Goal: Task Accomplishment & Management: Complete application form

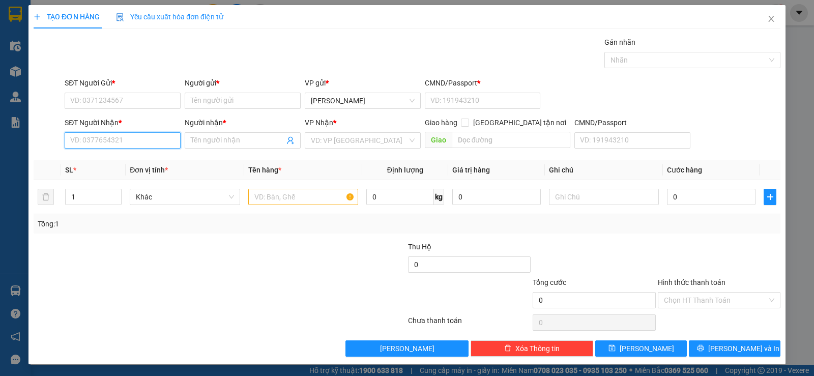
click at [116, 147] on input "SĐT Người Nhận *" at bounding box center [123, 140] width 116 height 16
click at [114, 153] on div "0375653456 - TRÂM BÚN" at bounding box center [121, 161] width 115 height 16
type input "0375653456"
type input "TRÂM BÚN"
type input "0375653456"
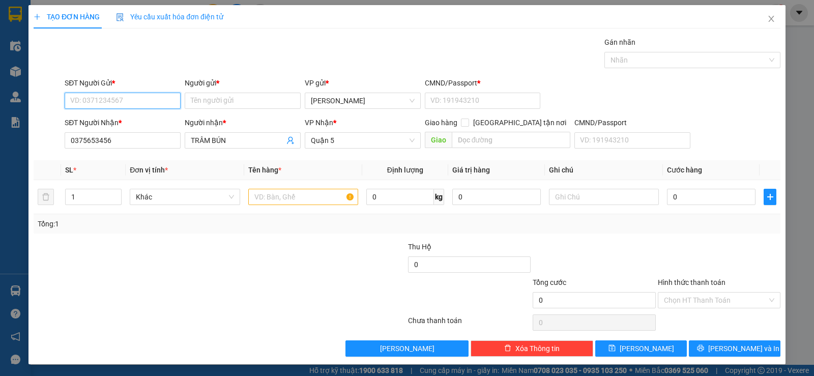
click at [134, 95] on input "SĐT Người Gửi *" at bounding box center [123, 101] width 116 height 16
click at [130, 119] on div "0918428036 - ĐỊNH" at bounding box center [121, 121] width 103 height 11
type input "0918428036"
type input "ĐỊNH"
type input "058174007219"
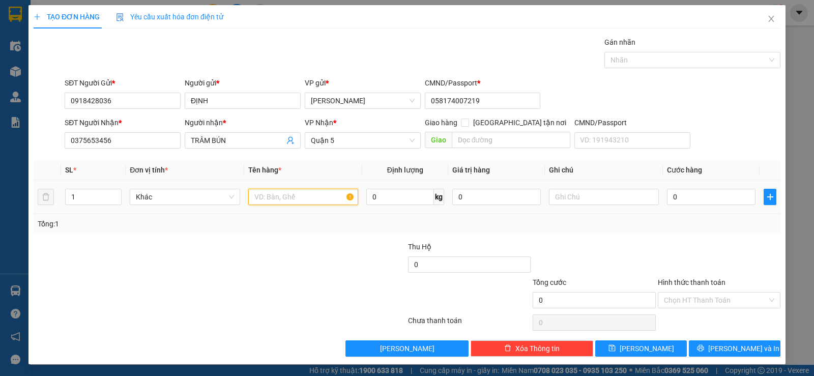
click at [269, 202] on input "text" at bounding box center [303, 197] width 110 height 16
type input "1tx vàng"
type input "5"
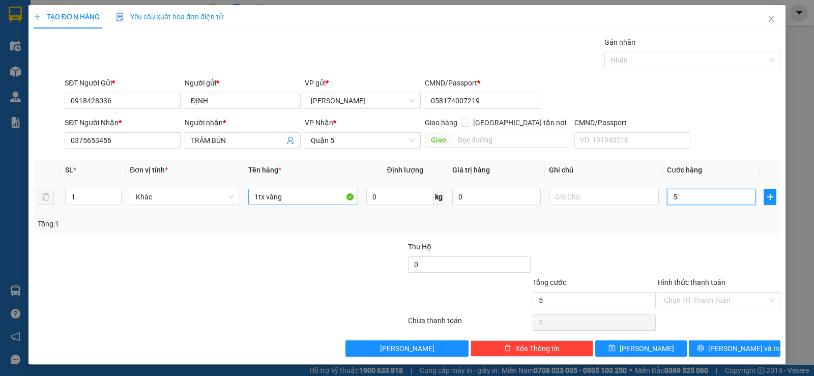
type input "50"
type input "50.000"
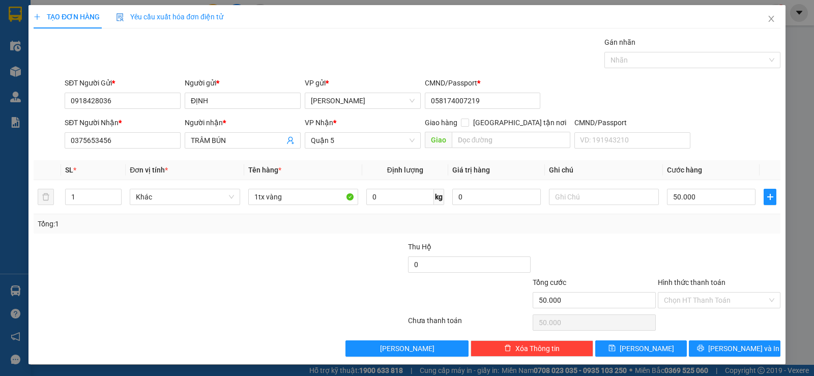
click at [603, 241] on div at bounding box center [594, 259] width 125 height 36
click at [704, 299] on input "Hình thức thanh toán" at bounding box center [715, 300] width 103 height 15
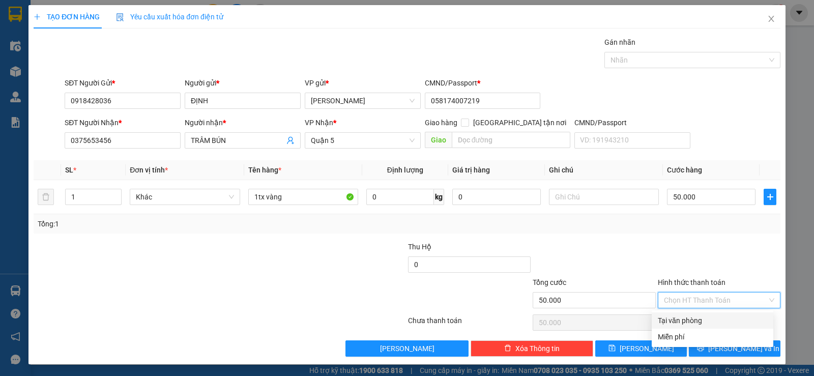
click at [708, 314] on div "Tại văn phòng" at bounding box center [713, 320] width 122 height 16
type input "0"
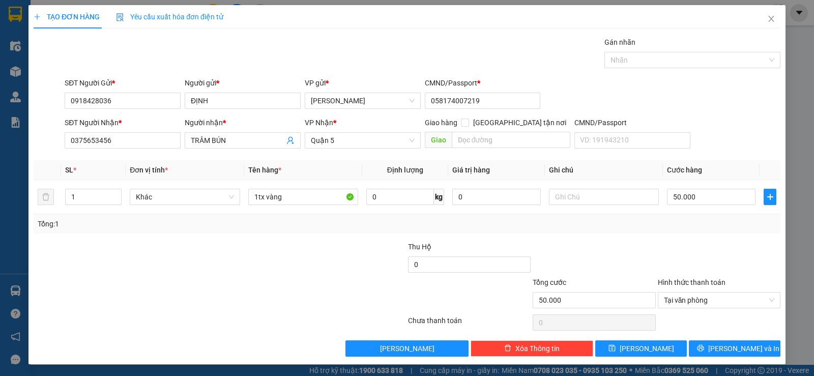
click at [580, 246] on div at bounding box center [594, 259] width 125 height 36
click at [761, 355] on button "[PERSON_NAME] và In" at bounding box center [735, 348] width 92 height 16
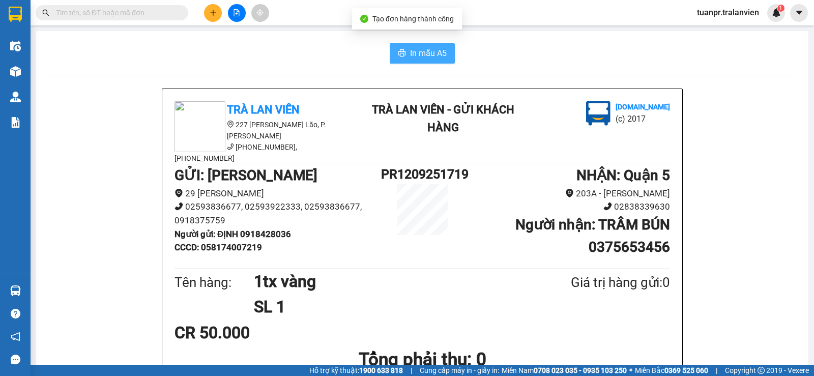
click at [410, 57] on span "In mẫu A5" at bounding box center [428, 53] width 37 height 13
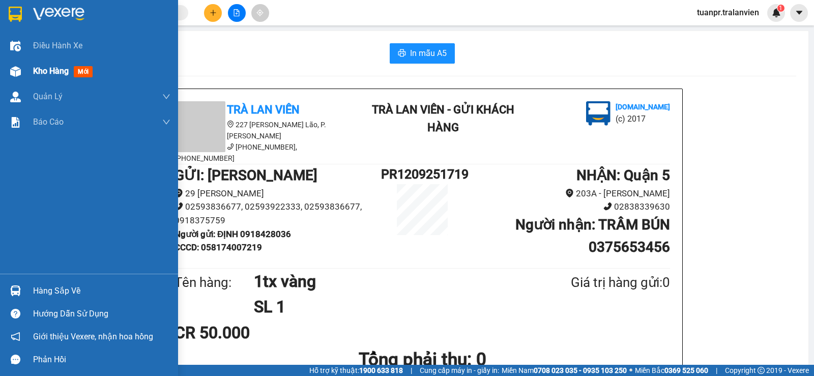
click at [45, 73] on span "Kho hàng" at bounding box center [51, 71] width 36 height 10
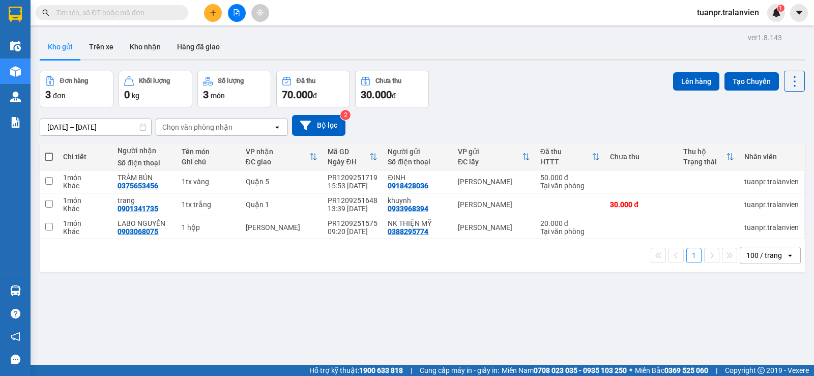
click at [221, 9] on div at bounding box center [236, 13] width 76 height 18
click at [218, 9] on button at bounding box center [213, 13] width 18 height 18
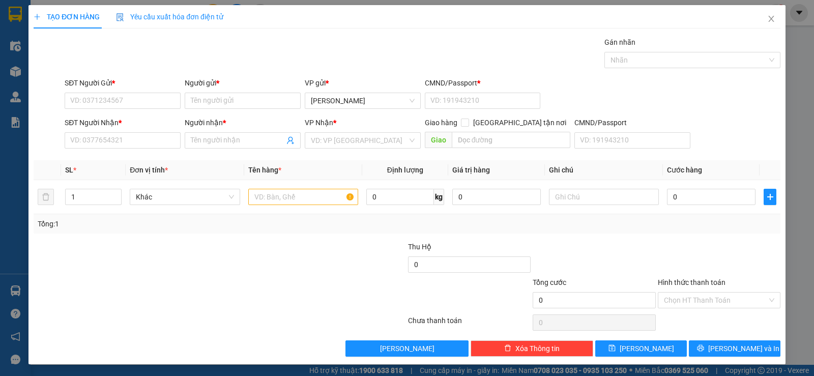
click at [111, 126] on div "SĐT Người Nhận *" at bounding box center [123, 122] width 116 height 11
click at [111, 132] on input "SĐT Người Nhận *" at bounding box center [123, 140] width 116 height 16
click at [110, 134] on input "SĐT Người Nhận *" at bounding box center [123, 140] width 116 height 16
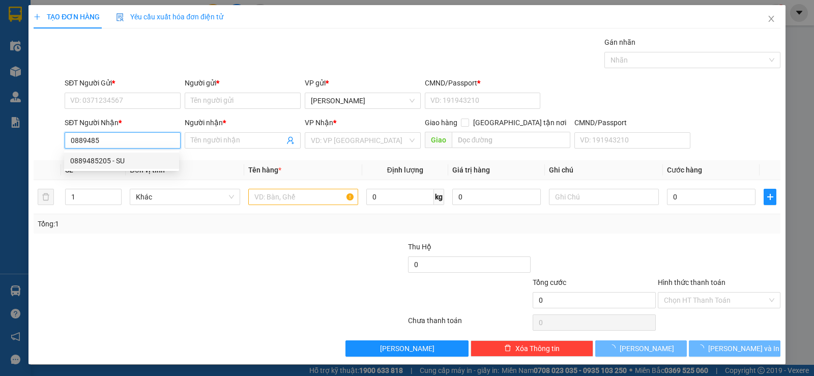
click at [117, 156] on div "0889485205 - SU" at bounding box center [121, 160] width 103 height 11
type input "0889485205"
type input "SU"
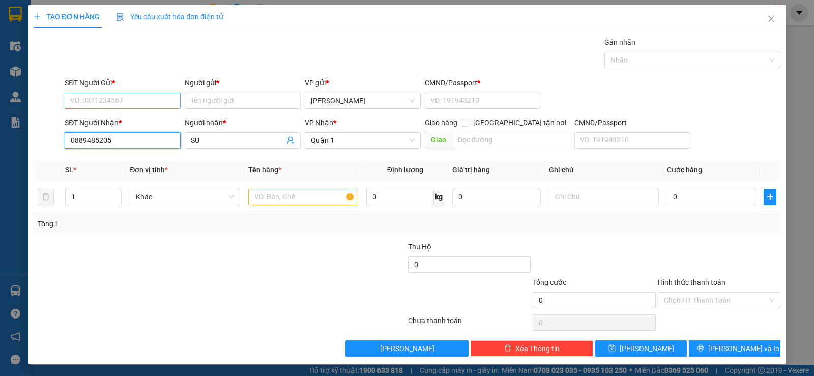
type input "0889485205"
click at [101, 105] on input "SĐT Người Gửi *" at bounding box center [123, 101] width 116 height 16
click at [125, 97] on input "SĐT Người Gửi *" at bounding box center [123, 101] width 116 height 16
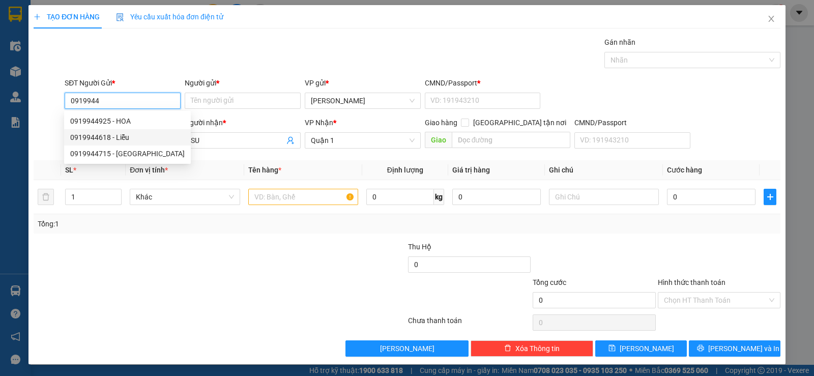
click at [117, 133] on div "0919944618 - Liễu" at bounding box center [127, 137] width 114 height 11
type input "0919944618"
type input "Liễu"
type input "1"
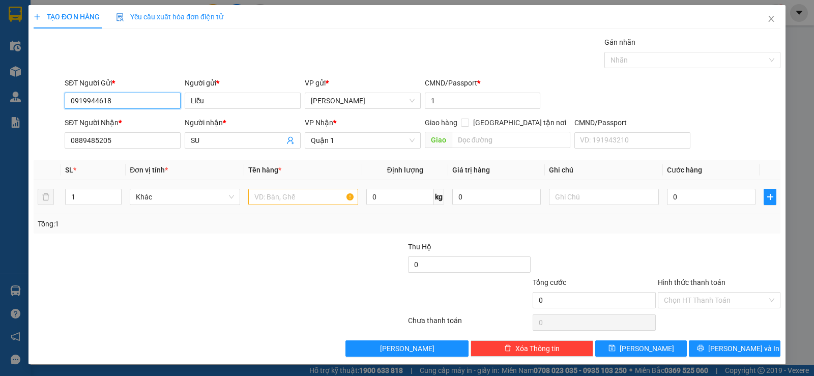
type input "0919944618"
click at [285, 193] on input "text" at bounding box center [303, 197] width 110 height 16
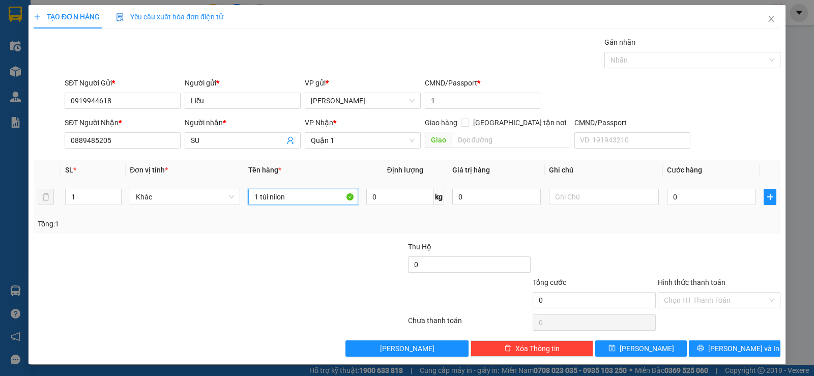
type input "1 túi nilon"
type input "2"
type input "20"
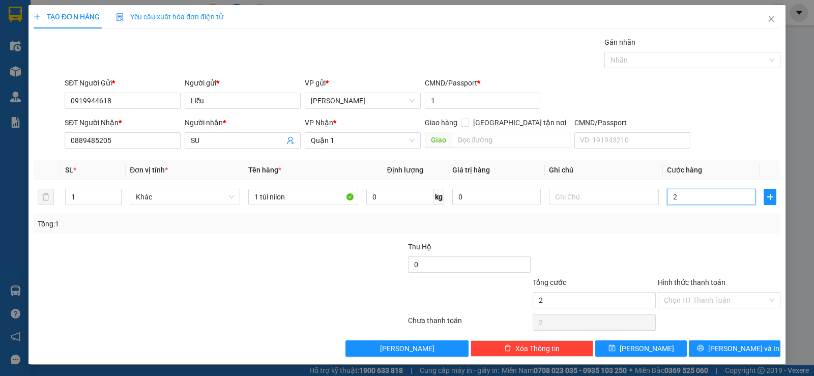
type input "20"
type input "20.000"
click at [676, 234] on div "Transit Pickup Surcharge Ids Transit Deliver Surcharge Ids Transit Deliver Surc…" at bounding box center [407, 197] width 747 height 320
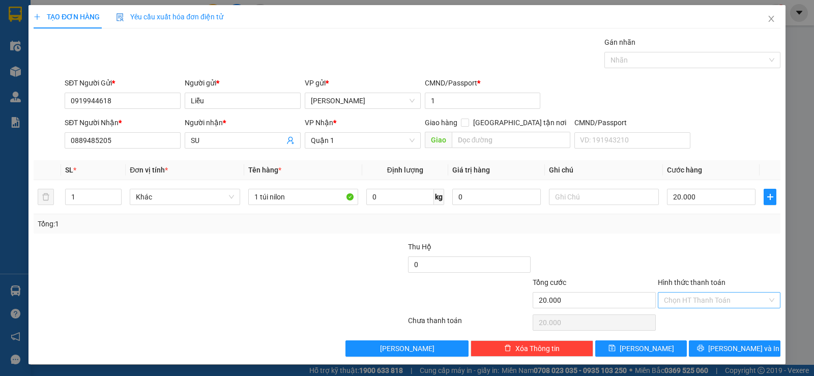
click at [690, 297] on input "Hình thức thanh toán" at bounding box center [715, 300] width 103 height 15
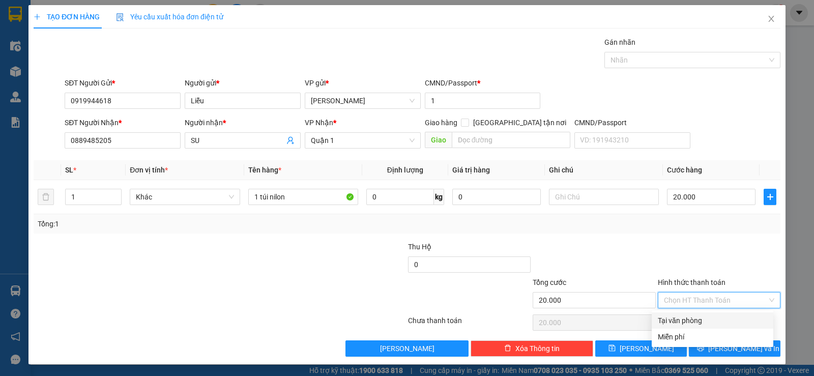
click at [689, 319] on div "Tại văn phòng" at bounding box center [712, 320] width 109 height 11
type input "0"
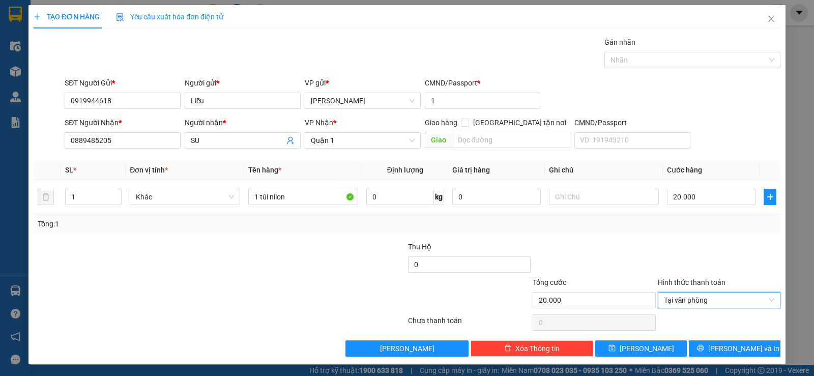
click at [591, 241] on div at bounding box center [594, 259] width 125 height 36
click at [733, 344] on span "[PERSON_NAME] và In" at bounding box center [743, 348] width 71 height 11
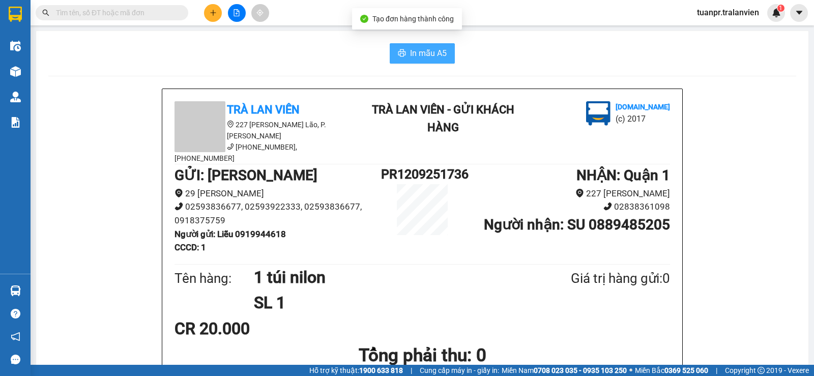
click at [425, 63] on button "In mẫu A5" at bounding box center [422, 53] width 65 height 20
click at [425, 51] on span "In mẫu A5" at bounding box center [428, 53] width 37 height 13
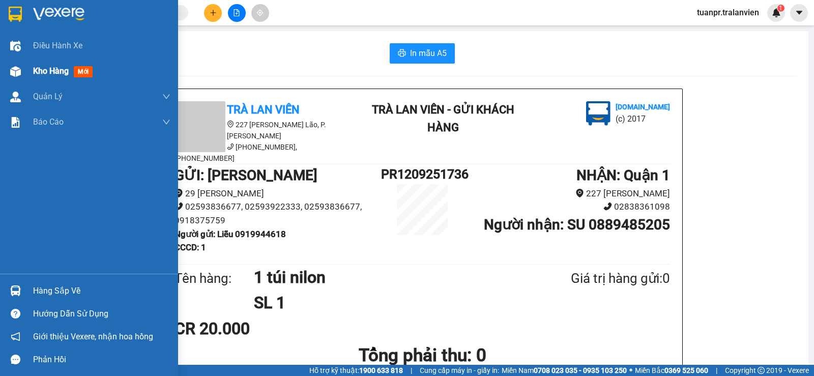
click at [50, 67] on span "Kho hàng" at bounding box center [51, 71] width 36 height 10
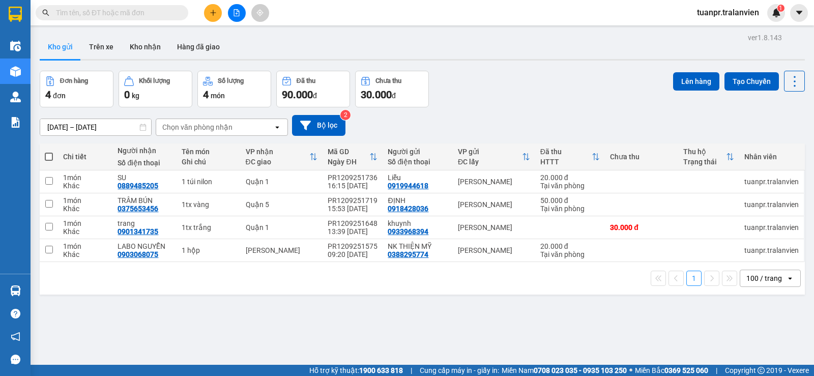
click at [153, 16] on input "text" at bounding box center [116, 12] width 120 height 11
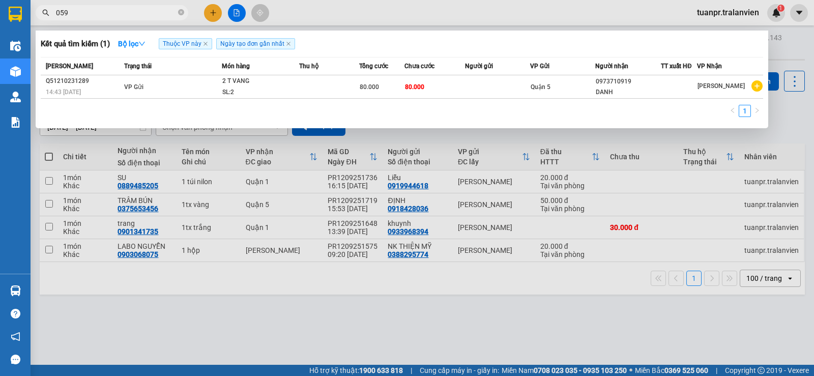
type input "0595"
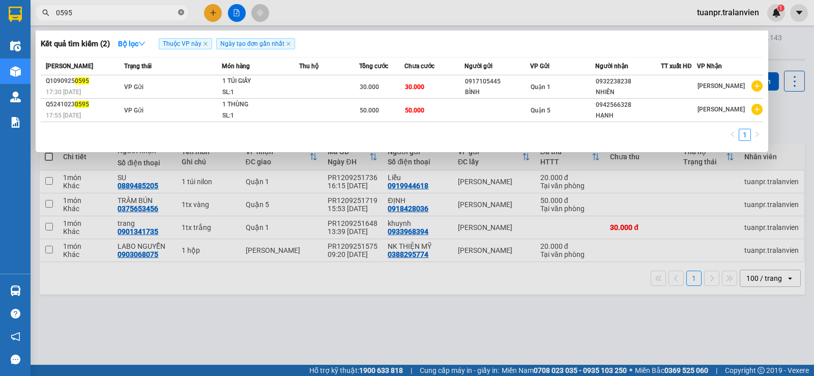
click at [181, 13] on icon "close-circle" at bounding box center [181, 12] width 6 height 6
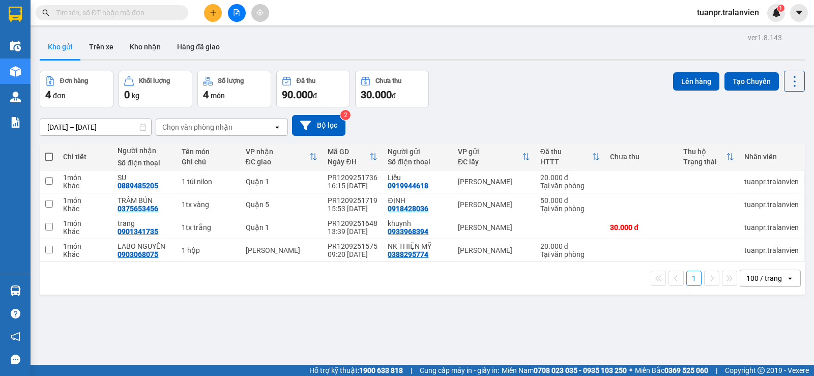
click at [215, 19] on button at bounding box center [213, 13] width 18 height 18
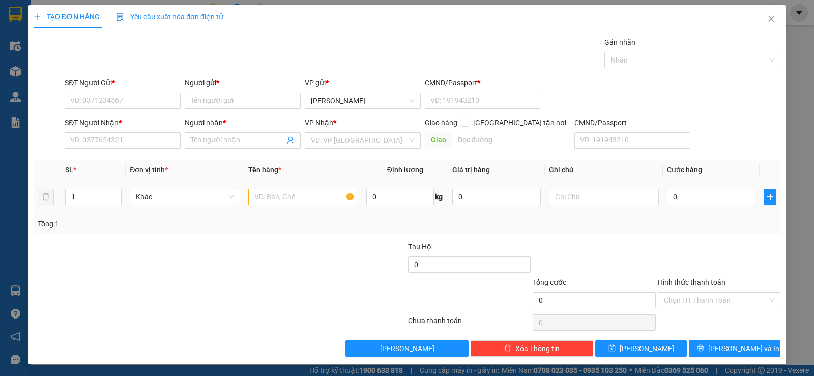
click at [297, 206] on div at bounding box center [303, 197] width 110 height 20
click at [299, 198] on input "text" at bounding box center [303, 197] width 110 height 16
type input "1tx vàng"
type input "4"
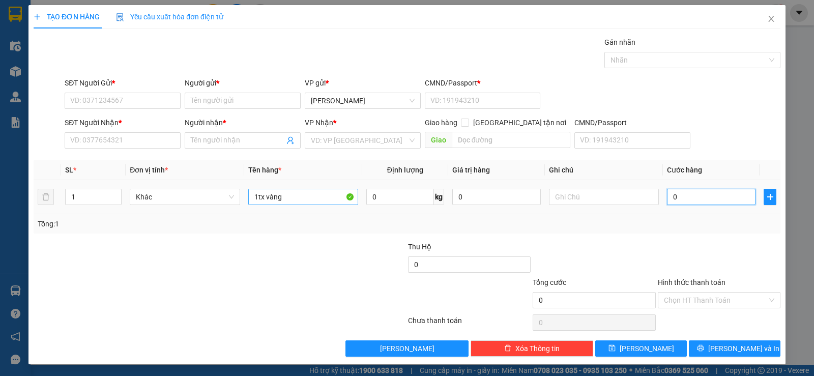
type input "4"
type input "40"
type input "40.000"
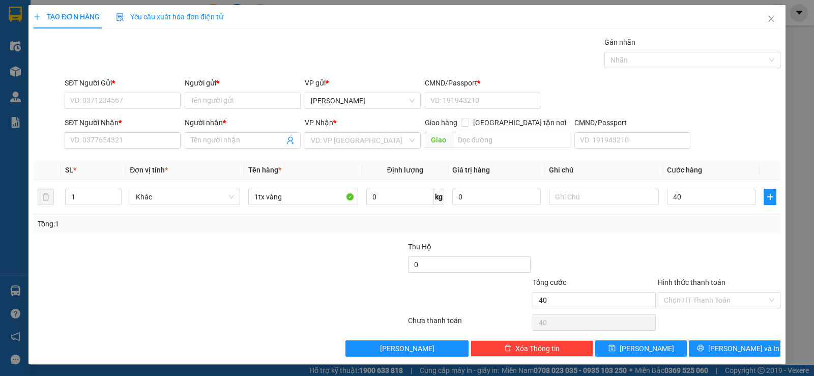
type input "40.000"
click at [324, 225] on div "Tổng: 1" at bounding box center [407, 223] width 739 height 11
click at [111, 142] on input "SĐT Người Nhận *" at bounding box center [123, 140] width 116 height 16
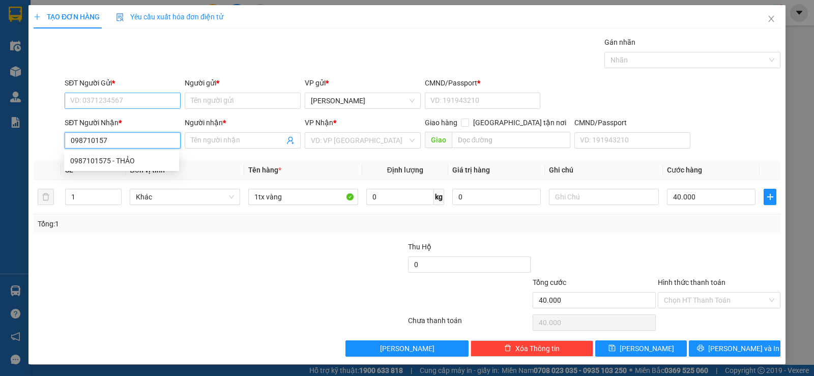
type input "0987101575"
click at [149, 160] on div "0987101575 - THẢO" at bounding box center [121, 160] width 103 height 11
type input "THẢO"
type input "0987101575"
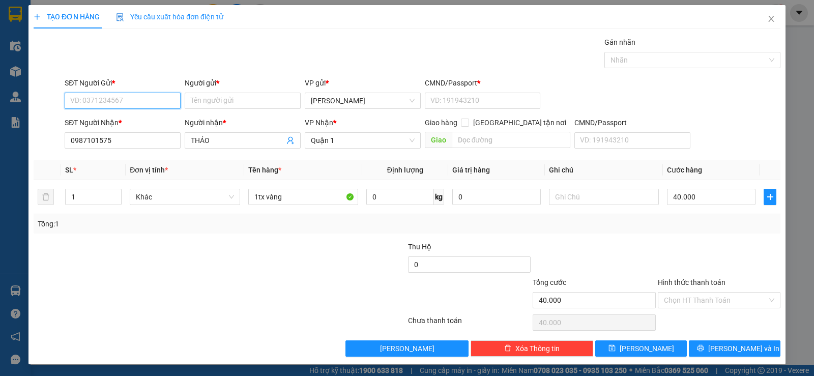
click at [140, 99] on input "SĐT Người Gửi *" at bounding box center [123, 101] width 116 height 16
click at [126, 99] on input "SĐT Người Gửi *" at bounding box center [123, 101] width 116 height 16
type input "0916675714"
click at [223, 110] on div "Người gửi * Tên người gửi" at bounding box center [243, 95] width 116 height 36
click at [231, 105] on input "Người gửi *" at bounding box center [243, 101] width 116 height 16
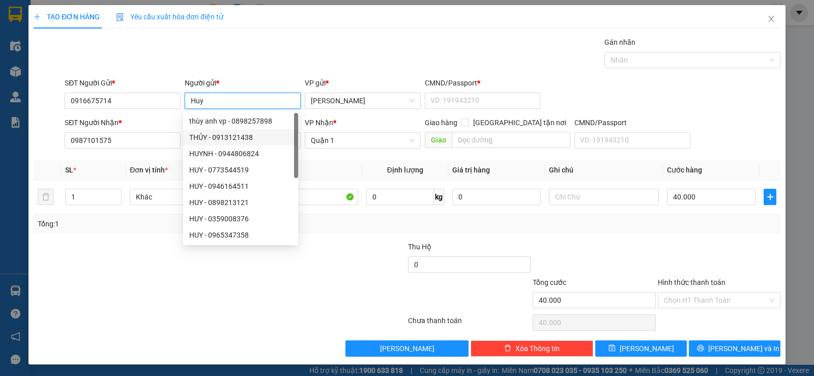
type input "Huy"
click at [330, 259] on div at bounding box center [344, 259] width 125 height 36
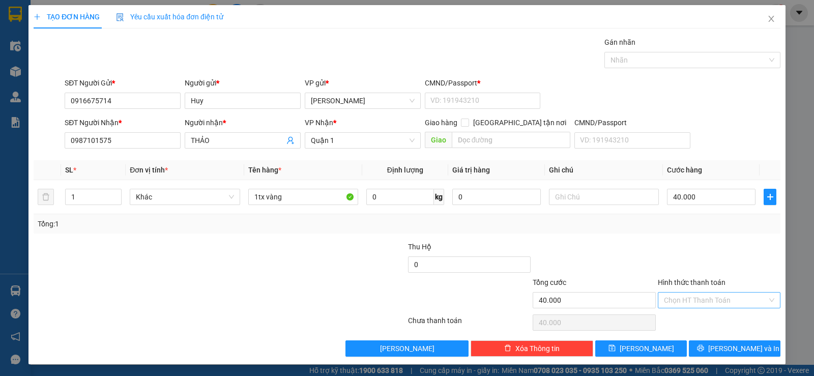
click at [684, 302] on input "Hình thức thanh toán" at bounding box center [715, 300] width 103 height 15
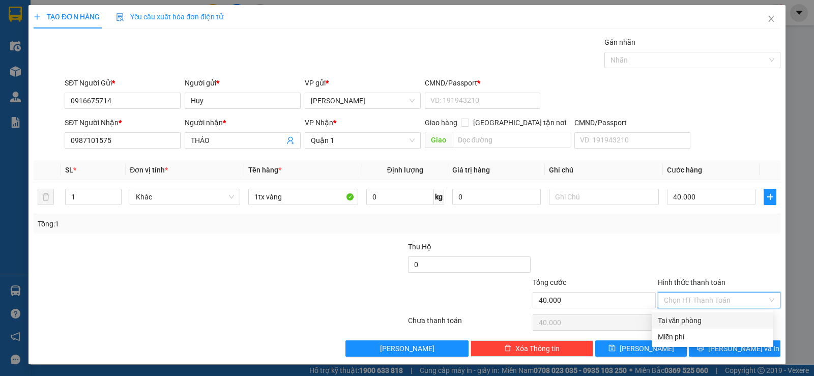
click at [681, 323] on div "Tại văn phòng" at bounding box center [712, 320] width 109 height 11
type input "0"
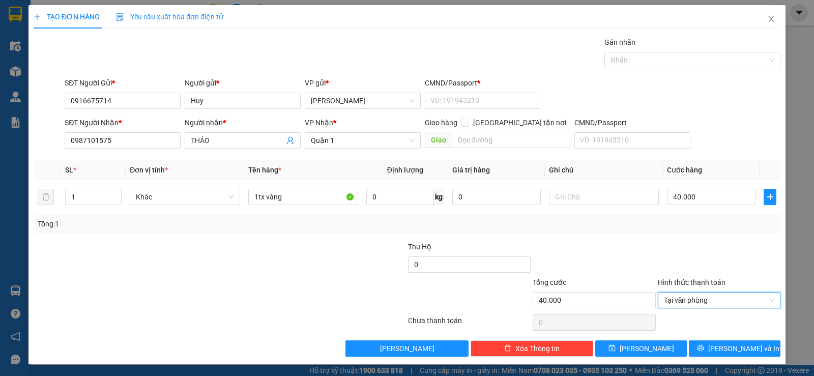
click at [608, 250] on div at bounding box center [594, 259] width 125 height 36
click at [721, 351] on span "[PERSON_NAME] và In" at bounding box center [743, 348] width 71 height 11
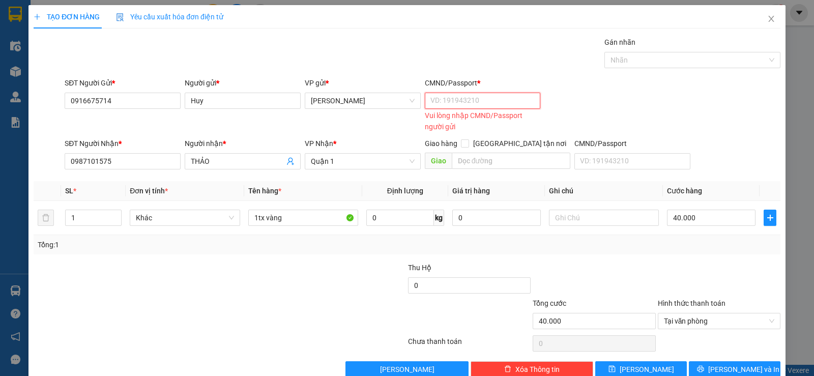
click at [484, 97] on input "CMND/Passport *" at bounding box center [483, 101] width 116 height 16
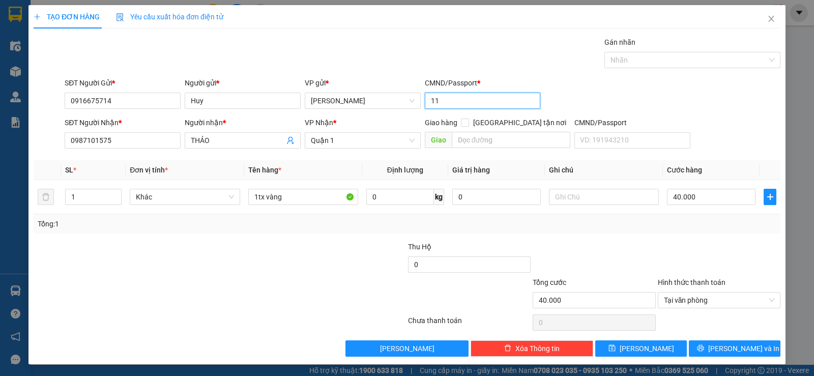
type input "11"
click at [743, 360] on div "TẠO ĐƠN HÀNG Yêu cầu xuất hóa đơn điện tử Transit Pickup Surcharge Ids Transit …" at bounding box center [406, 184] width 757 height 359
click at [742, 353] on span "[PERSON_NAME] và In" at bounding box center [743, 348] width 71 height 11
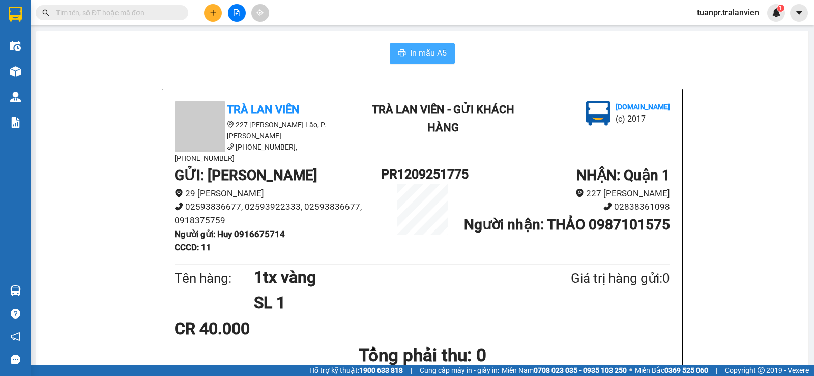
click at [444, 63] on button "In mẫu A5" at bounding box center [422, 53] width 65 height 20
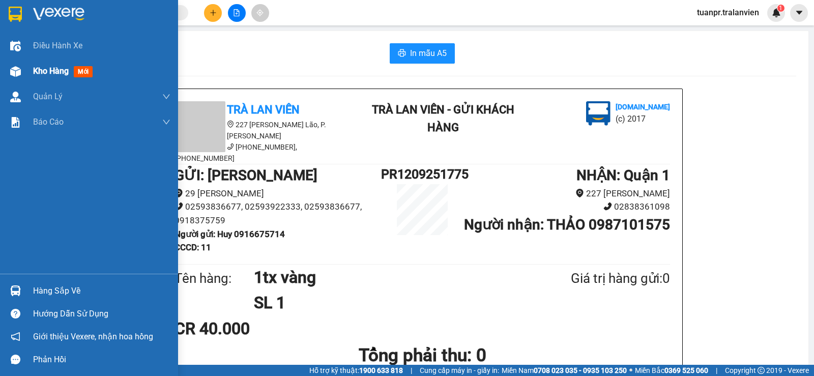
click at [39, 76] on div "Kho hàng mới" at bounding box center [65, 71] width 64 height 13
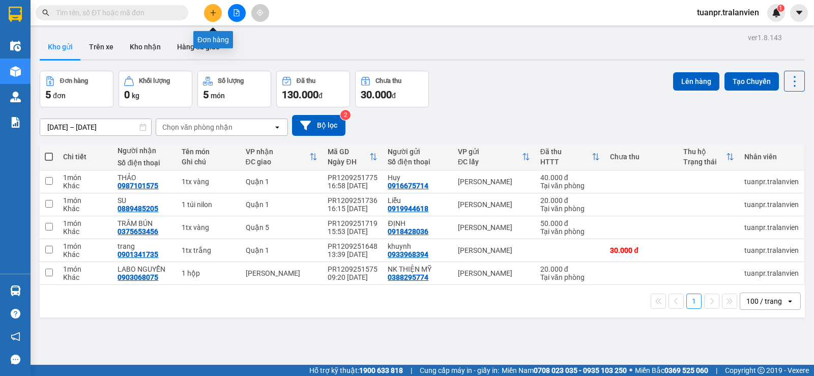
click at [215, 13] on icon "plus" at bounding box center [213, 12] width 6 height 1
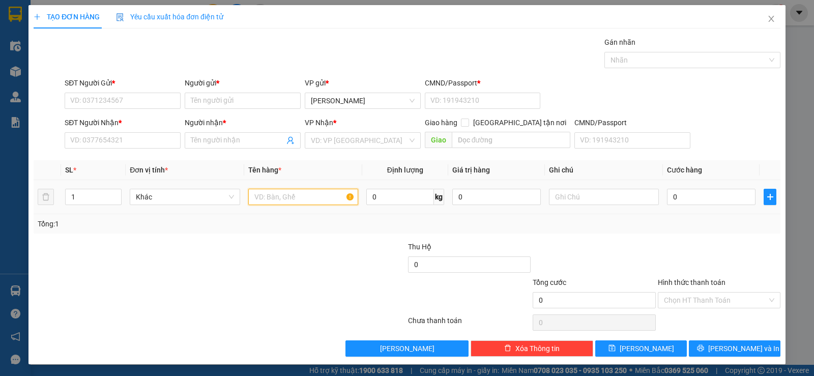
click at [261, 200] on input "text" at bounding box center [303, 197] width 110 height 16
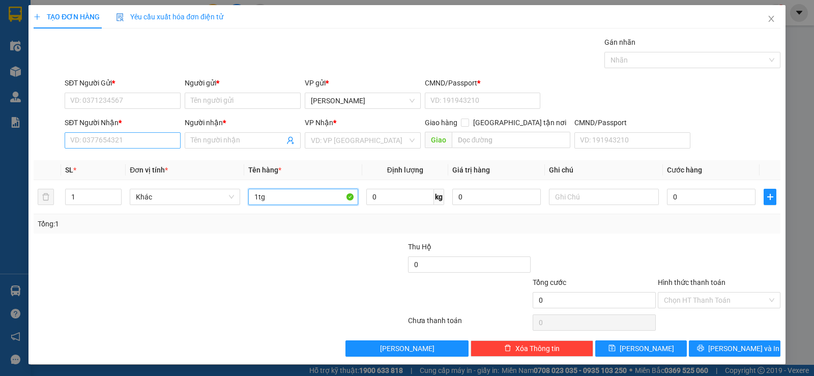
type input "1tg"
click at [130, 147] on input "SĐT Người Nhận *" at bounding box center [123, 140] width 116 height 16
type input "0902342407"
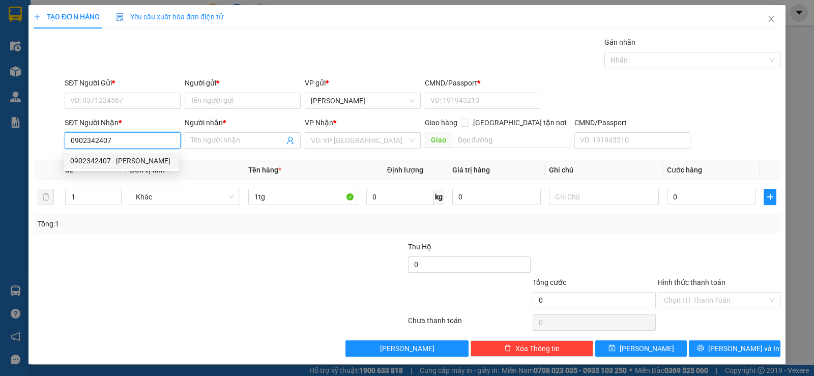
click at [130, 155] on div "0902342407 - [PERSON_NAME]" at bounding box center [121, 161] width 115 height 16
type input "GIANG"
type input "0902342407"
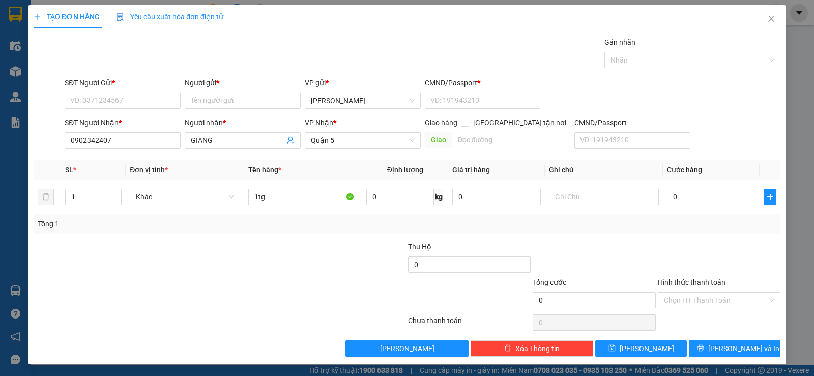
click at [114, 90] on div "SĐT Người Gửi *" at bounding box center [123, 84] width 116 height 15
click at [114, 96] on input "SĐT Người Gửi *" at bounding box center [123, 101] width 116 height 16
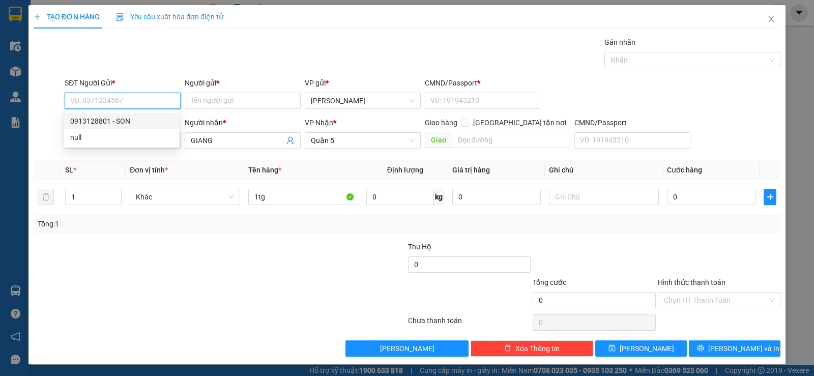
click at [110, 122] on div "0913128801 - SON" at bounding box center [121, 121] width 103 height 11
type input "0913128801"
type input "SON"
type input "1"
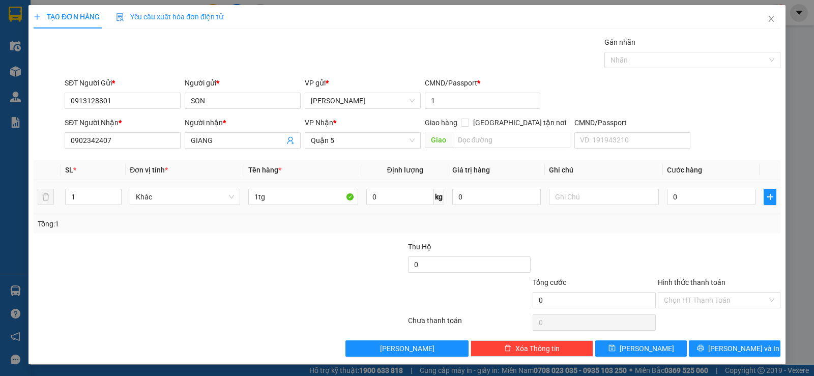
click at [697, 207] on td "0" at bounding box center [711, 197] width 97 height 34
click at [704, 190] on input "0" at bounding box center [711, 197] width 89 height 16
type input "3"
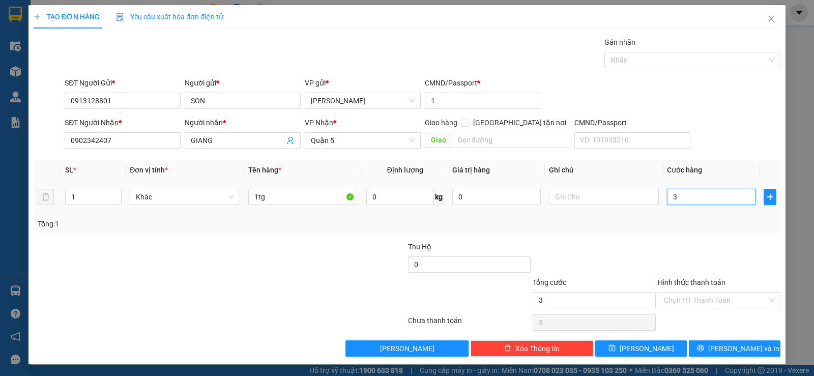
type input "30"
type input "30.000"
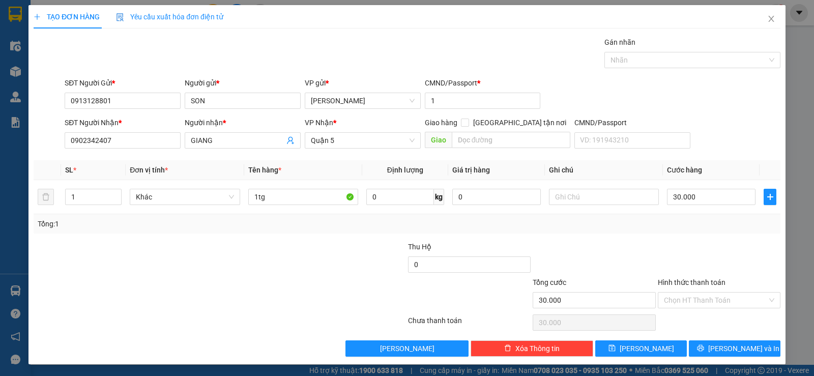
click at [716, 222] on div "Tổng: 1" at bounding box center [407, 223] width 739 height 11
click at [708, 290] on div "Hình thức thanh toán" at bounding box center [719, 284] width 123 height 15
click at [707, 297] on input "Hình thức thanh toán" at bounding box center [715, 300] width 103 height 15
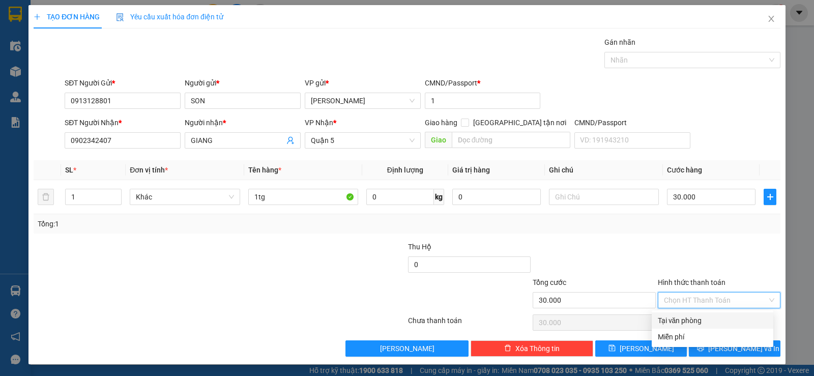
click at [700, 322] on div "Tại văn phòng" at bounding box center [712, 320] width 109 height 11
type input "0"
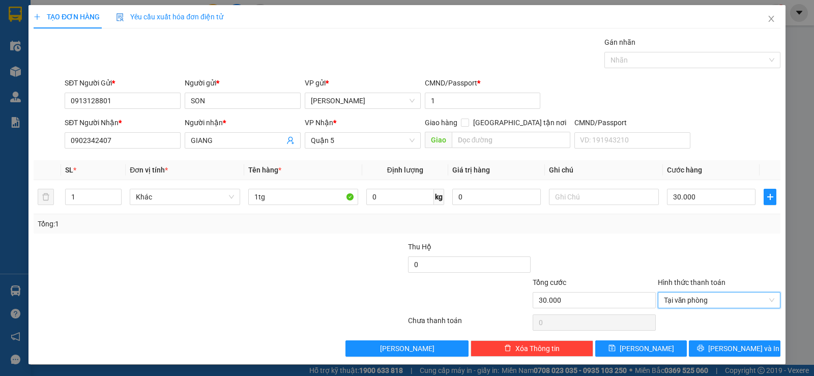
click at [614, 256] on div at bounding box center [594, 259] width 125 height 36
click at [730, 343] on span "[PERSON_NAME] và In" at bounding box center [743, 348] width 71 height 11
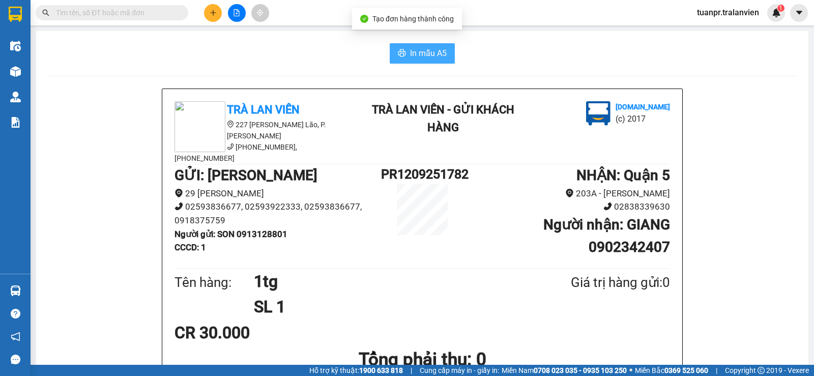
click at [409, 63] on button "In mẫu A5" at bounding box center [422, 53] width 65 height 20
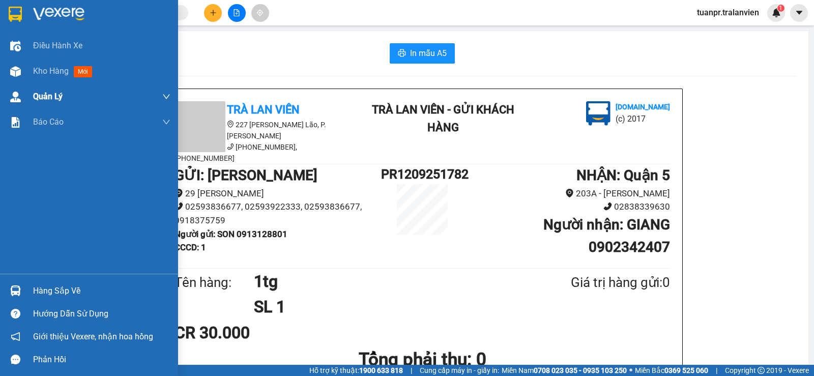
drag, startPoint x: 72, startPoint y: 75, endPoint x: 84, endPoint y: 85, distance: 16.3
click at [72, 75] on div "Kho hàng mới" at bounding box center [64, 71] width 63 height 13
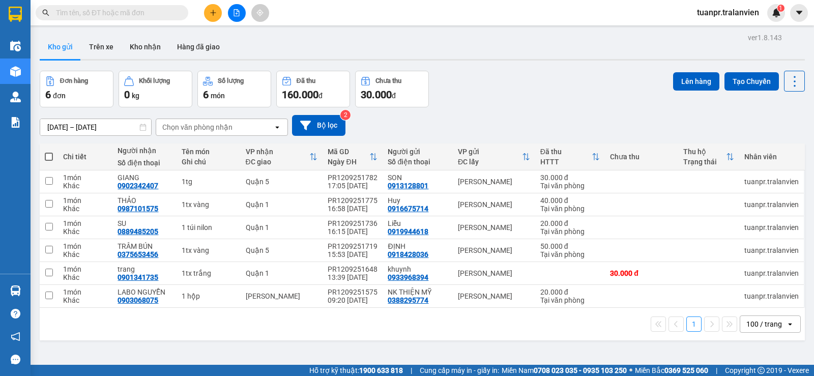
click at [201, 14] on div at bounding box center [236, 13] width 76 height 18
click at [207, 13] on button at bounding box center [213, 13] width 18 height 18
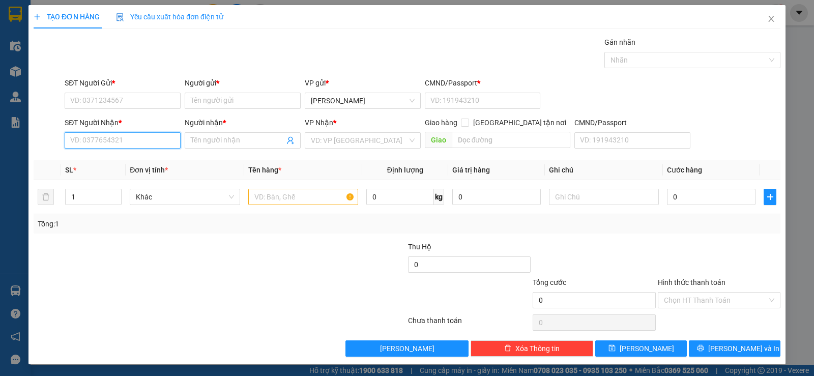
click at [105, 147] on input "SĐT Người Nhận *" at bounding box center [123, 140] width 116 height 16
click at [120, 161] on div "0365327804 - [PERSON_NAME]" at bounding box center [121, 160] width 103 height 11
type input "0365327804"
type input "Lâm"
type input "0365327804"
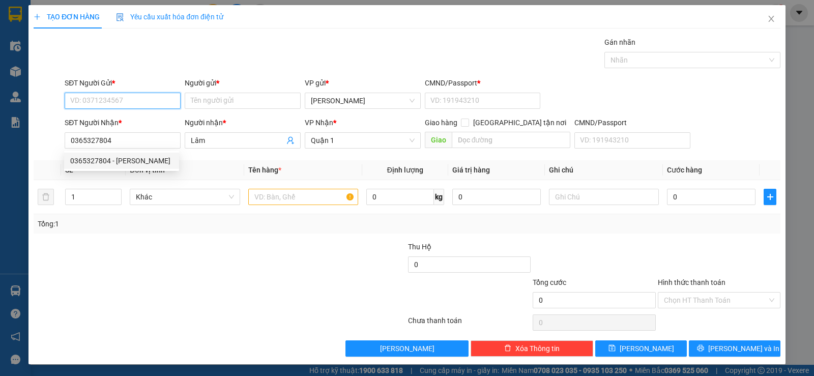
click at [132, 104] on input "SĐT Người Gửi *" at bounding box center [123, 101] width 116 height 16
click at [132, 121] on div "0949687161 - hương" at bounding box center [121, 121] width 103 height 11
type input "0949687161"
type input "hương"
type input "1"
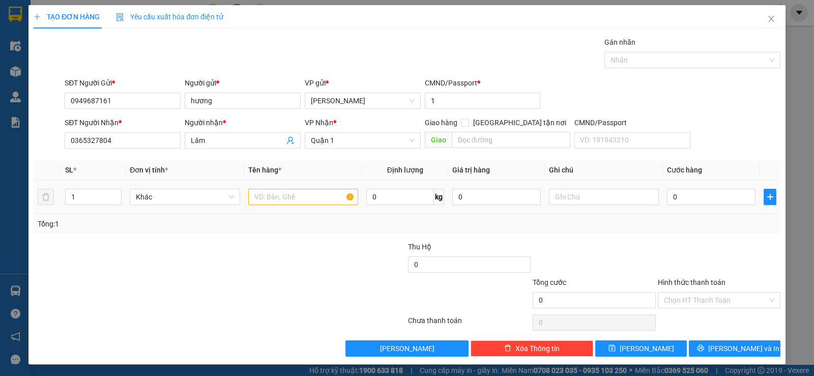
click at [273, 184] on td at bounding box center [303, 197] width 118 height 34
click at [276, 191] on input "text" at bounding box center [303, 197] width 110 height 16
type input "1tx trắng"
type input "3"
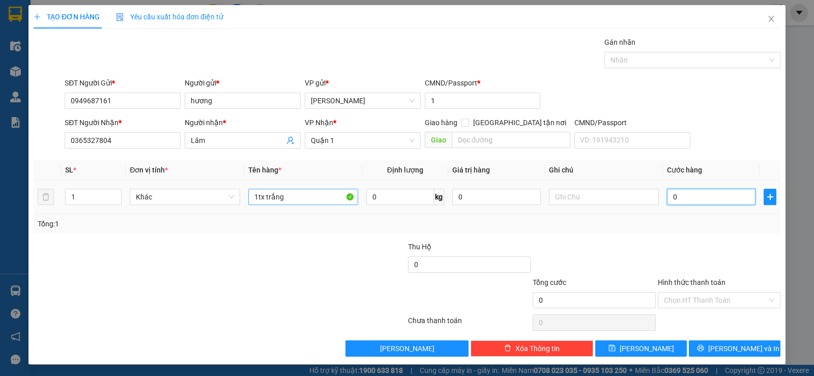
type input "3"
type input "30"
type input "30.000"
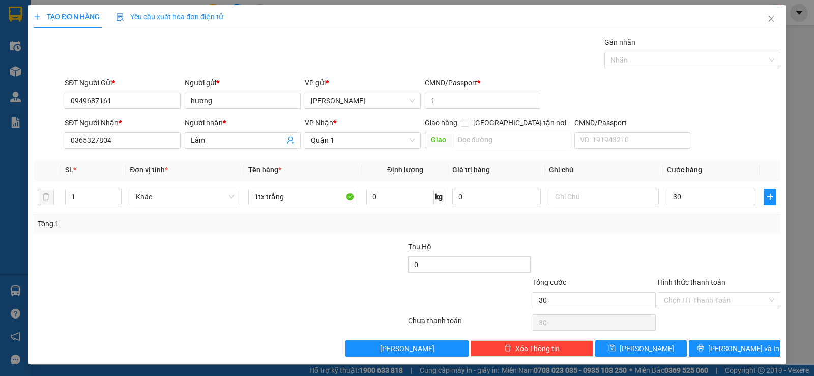
type input "30.000"
click at [649, 241] on div at bounding box center [594, 259] width 125 height 36
click at [708, 294] on input "Hình thức thanh toán" at bounding box center [715, 300] width 103 height 15
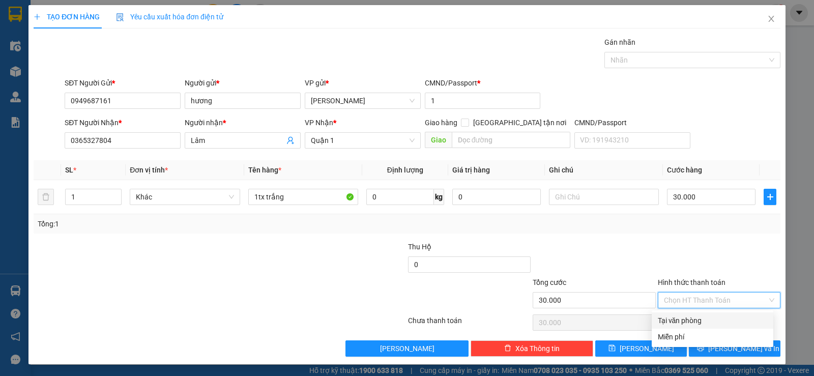
click at [704, 315] on div "Tại văn phòng" at bounding box center [712, 320] width 109 height 11
type input "0"
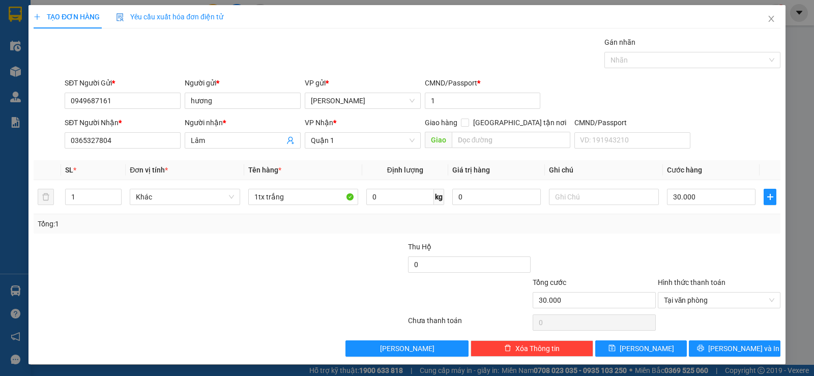
drag, startPoint x: 621, startPoint y: 239, endPoint x: 669, endPoint y: 269, distance: 56.2
click at [621, 239] on div "Transit Pickup Surcharge Ids Transit Deliver Surcharge Ids Transit Deliver Surc…" at bounding box center [407, 197] width 747 height 320
click at [732, 344] on span "[PERSON_NAME] và In" at bounding box center [743, 348] width 71 height 11
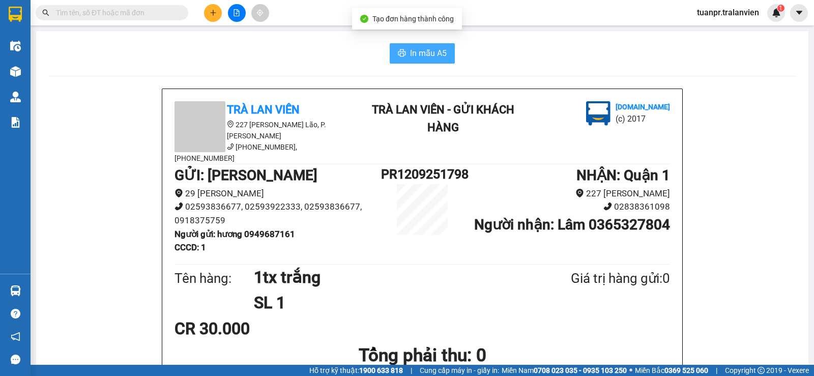
click at [418, 53] on span "In mẫu A5" at bounding box center [428, 53] width 37 height 13
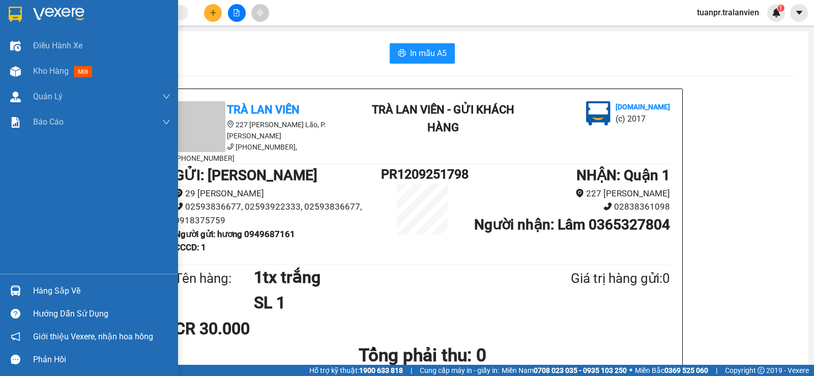
drag, startPoint x: 53, startPoint y: 65, endPoint x: 76, endPoint y: 6, distance: 62.8
click at [53, 65] on div "Kho hàng mới" at bounding box center [64, 71] width 63 height 13
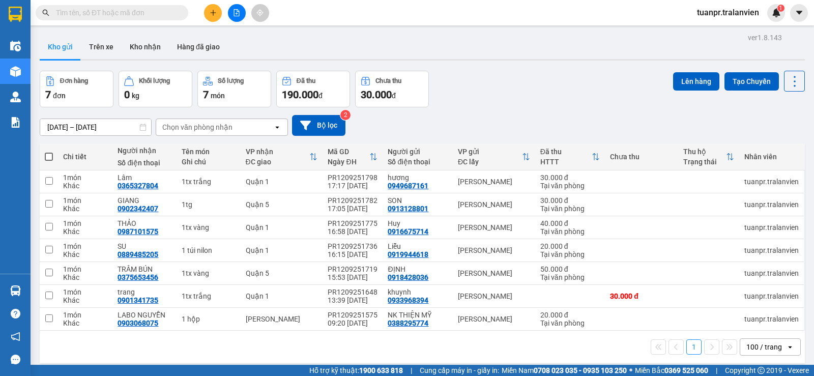
click at [215, 15] on icon "plus" at bounding box center [213, 12] width 7 height 7
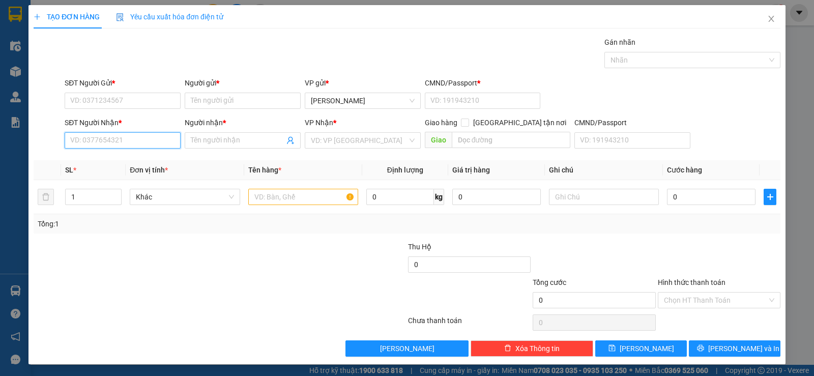
click at [152, 148] on input "SĐT Người Nhận *" at bounding box center [123, 140] width 116 height 16
click at [133, 161] on div "0938609719 - TÚ TRANG" at bounding box center [121, 160] width 103 height 11
type input "0938609719"
type input "TÚ TRANG"
type input "058096006325"
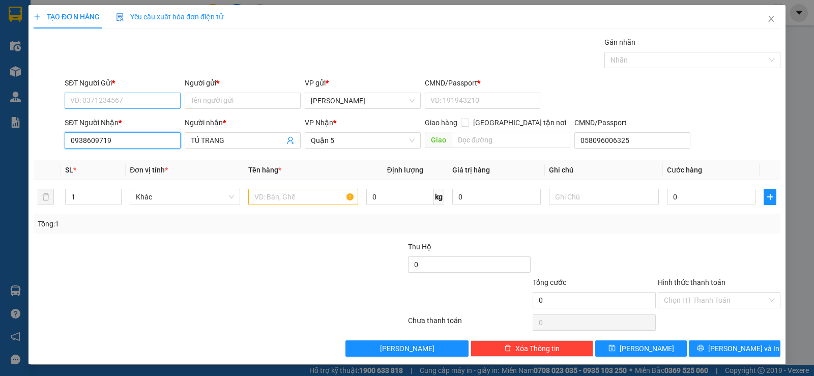
type input "0938609719"
click at [117, 99] on input "SĐT Người Gửi *" at bounding box center [123, 101] width 116 height 16
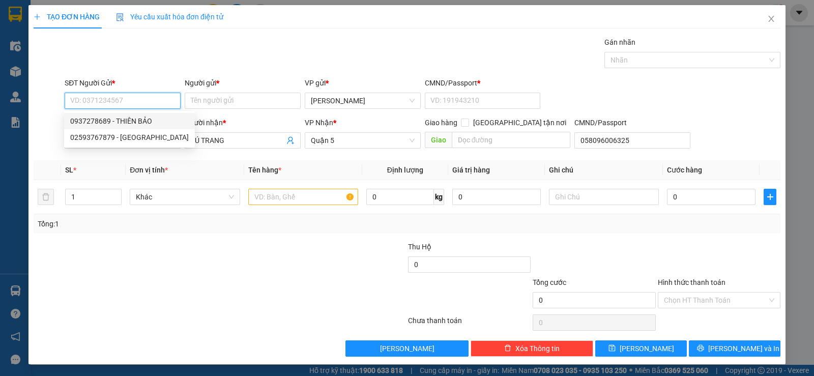
click at [129, 121] on div "0937278689 - THIÊN BẢO" at bounding box center [129, 121] width 119 height 11
type input "0937278689"
type input "THIÊN BẢO"
type input "058064004349"
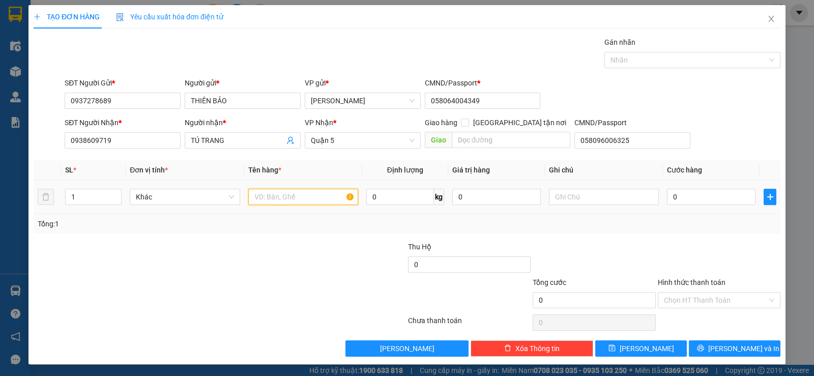
click at [277, 196] on input "text" at bounding box center [303, 197] width 110 height 16
type input "1"
type input "h"
type input "1h vàng"
type input "2"
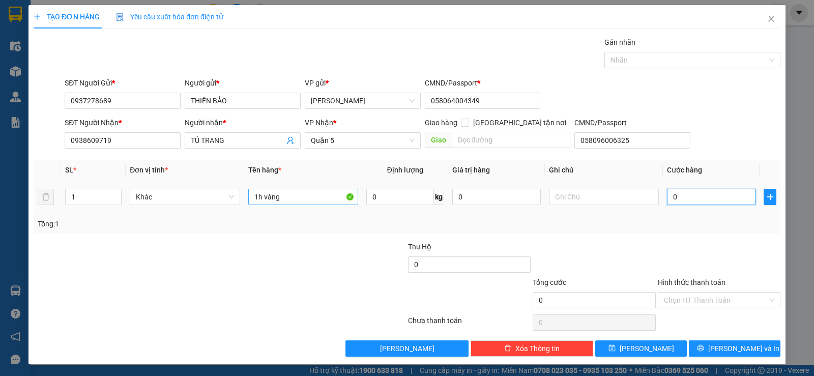
type input "2"
type input "20"
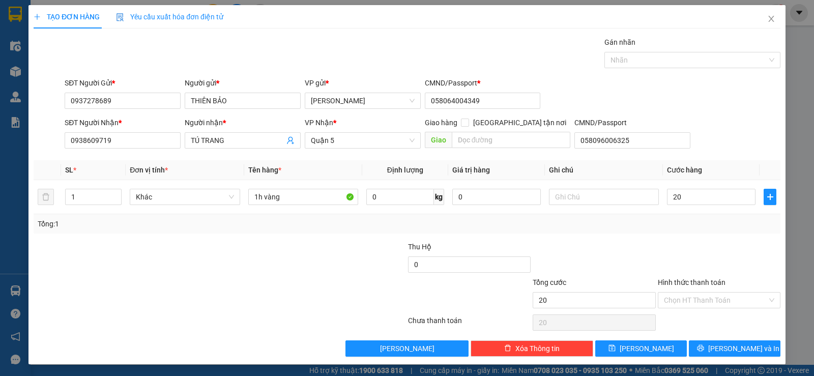
type input "20.000"
click at [698, 235] on div "Transit Pickup Surcharge Ids Transit Deliver Surcharge Ids Transit Deliver Surc…" at bounding box center [407, 197] width 747 height 320
click at [687, 302] on input "Hình thức thanh toán" at bounding box center [715, 300] width 103 height 15
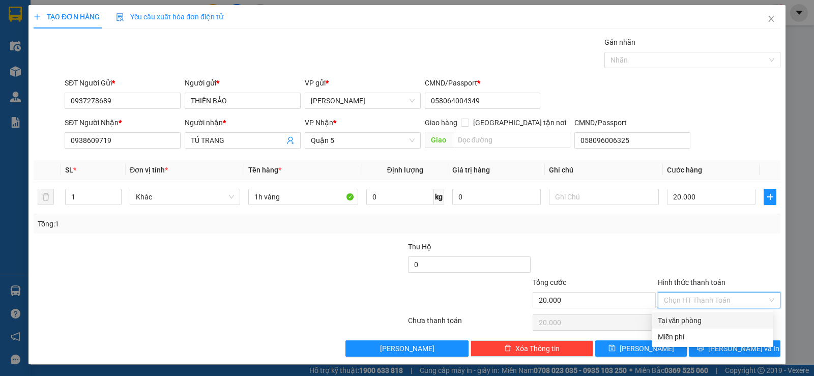
click at [684, 321] on div "Tại văn phòng" at bounding box center [712, 320] width 109 height 11
type input "0"
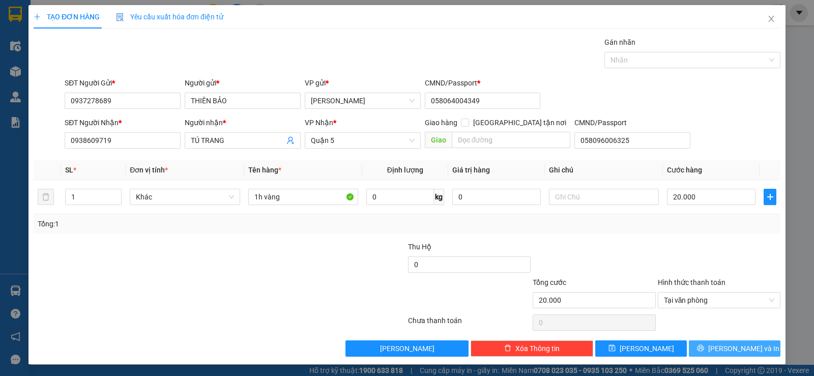
click at [692, 347] on button "[PERSON_NAME] và In" at bounding box center [735, 348] width 92 height 16
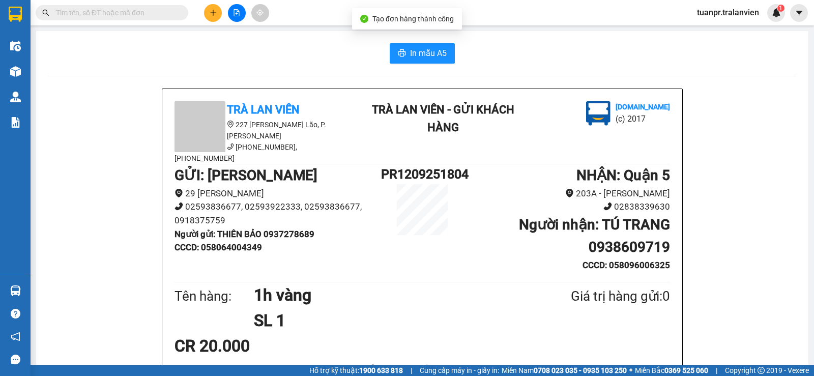
click at [432, 61] on button "In mẫu A5" at bounding box center [422, 53] width 65 height 20
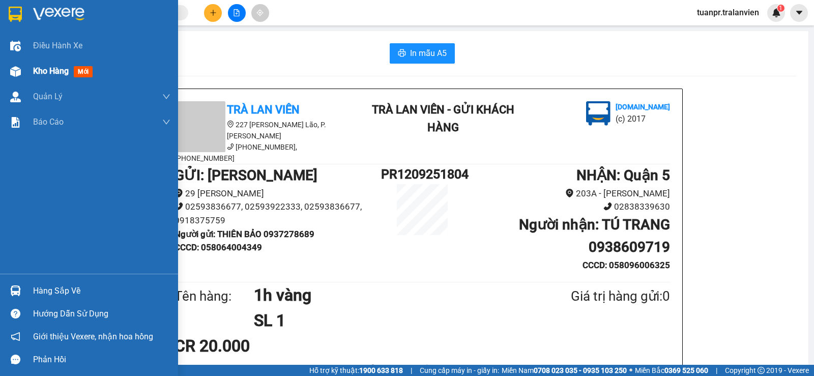
click at [47, 68] on span "Kho hàng" at bounding box center [51, 71] width 36 height 10
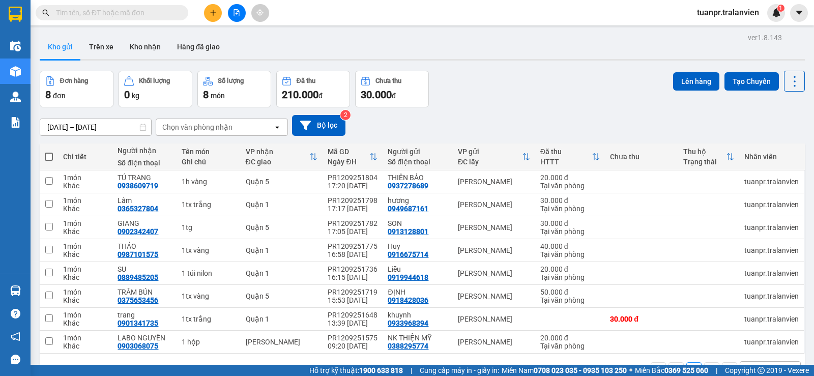
click at [211, 16] on icon "plus" at bounding box center [213, 12] width 7 height 7
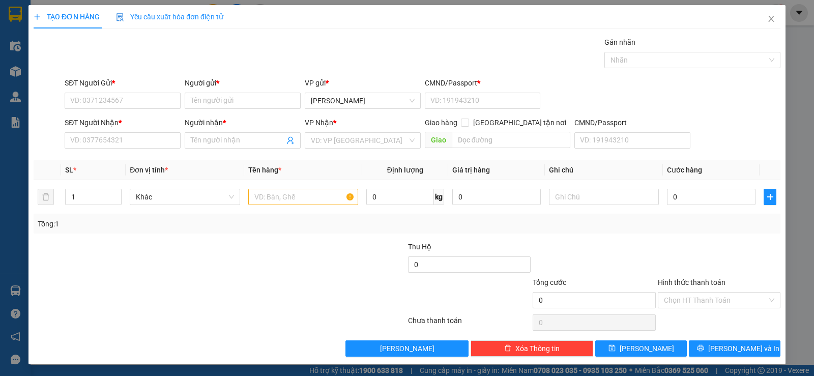
click at [146, 131] on div "SĐT Người Nhận *" at bounding box center [123, 124] width 116 height 15
click at [146, 136] on input "SĐT Người Nhận *" at bounding box center [123, 140] width 116 height 16
drag, startPoint x: 87, startPoint y: 142, endPoint x: 109, endPoint y: 141, distance: 22.9
click at [108, 141] on input "0786300407" at bounding box center [123, 140] width 116 height 16
click at [119, 142] on input "0786300407" at bounding box center [123, 140] width 116 height 16
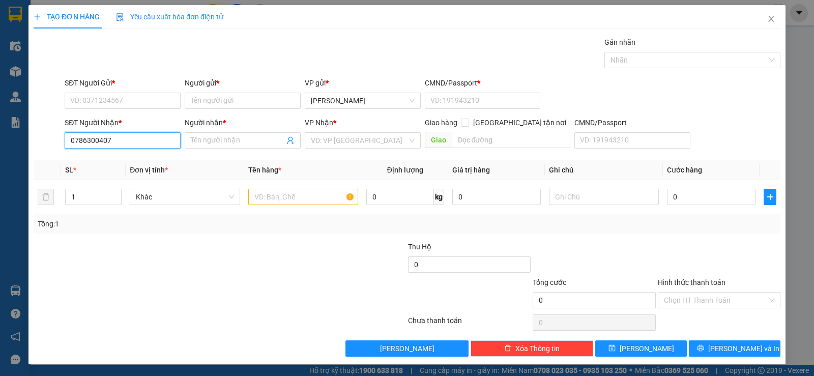
click at [111, 143] on input "0786300407" at bounding box center [123, 140] width 116 height 16
type input "0786300407"
click at [121, 105] on input "SĐT Người Gửi *" at bounding box center [123, 101] width 116 height 16
paste input "0786300407"
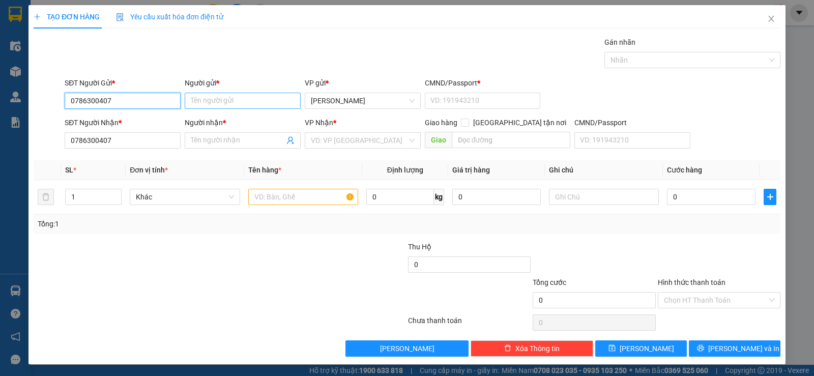
type input "0786300407"
click at [233, 101] on input "Người gửi *" at bounding box center [243, 101] width 116 height 16
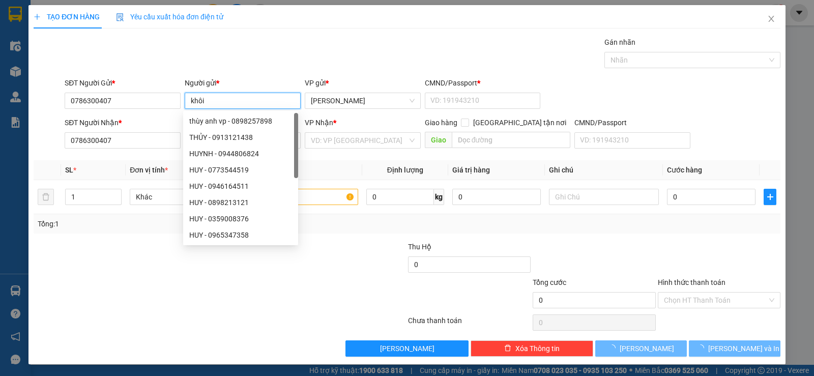
type input "khôi"
click at [307, 34] on div "TẠO ĐƠN HÀNG Yêu cầu xuất hóa đơn điện tử Transit Pickup Surcharge Ids Transit …" at bounding box center [407, 181] width 747 height 352
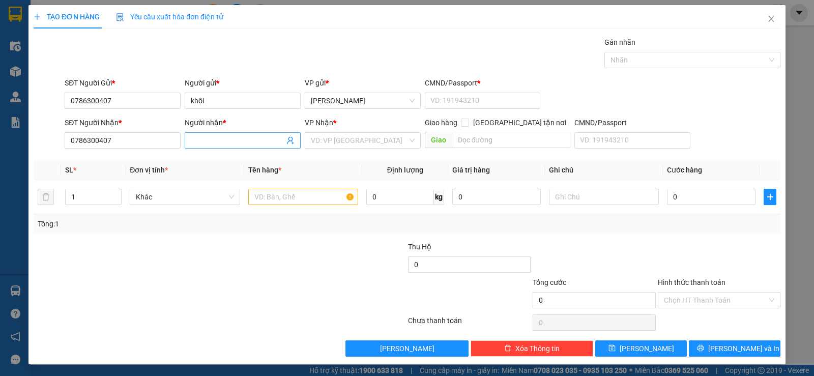
click at [214, 142] on input "Người nhận *" at bounding box center [238, 140] width 94 height 11
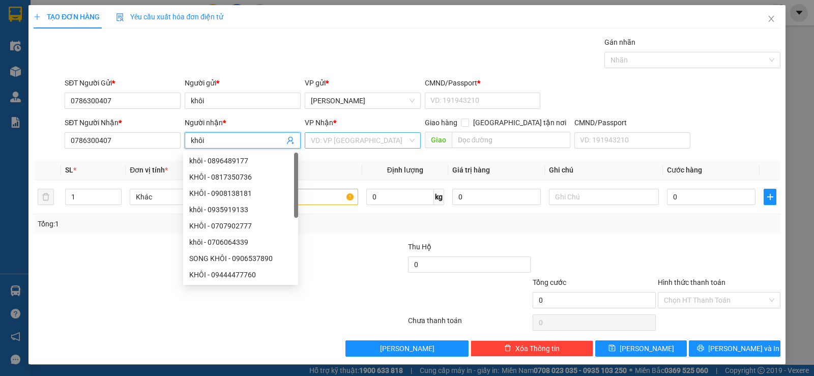
type input "khôi"
click at [347, 133] on input "search" at bounding box center [359, 140] width 97 height 15
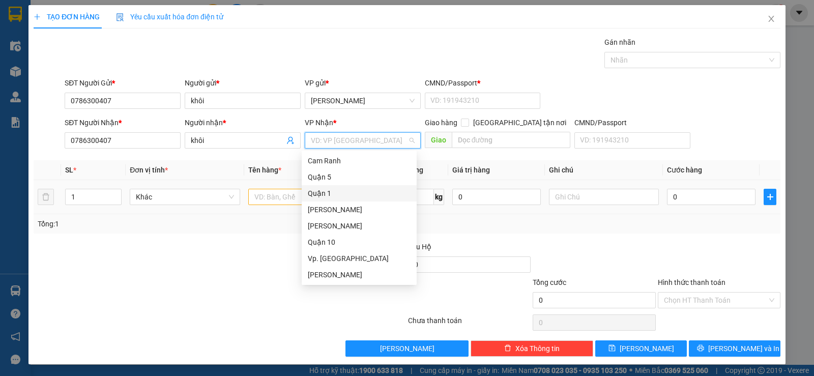
click at [343, 189] on div "Quận 1" at bounding box center [359, 193] width 103 height 11
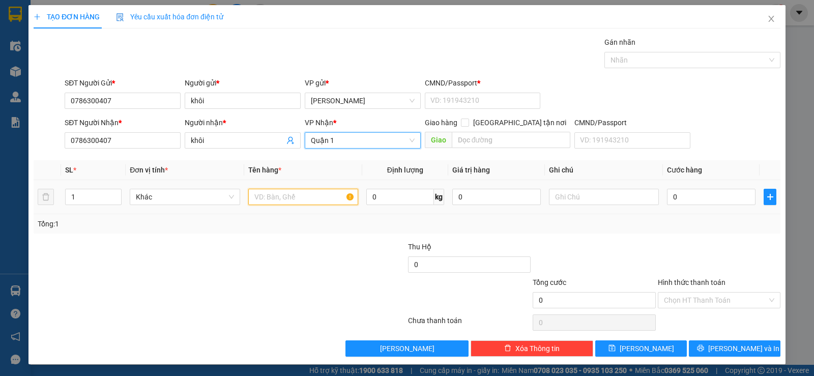
click at [303, 192] on input "text" at bounding box center [303, 197] width 110 height 16
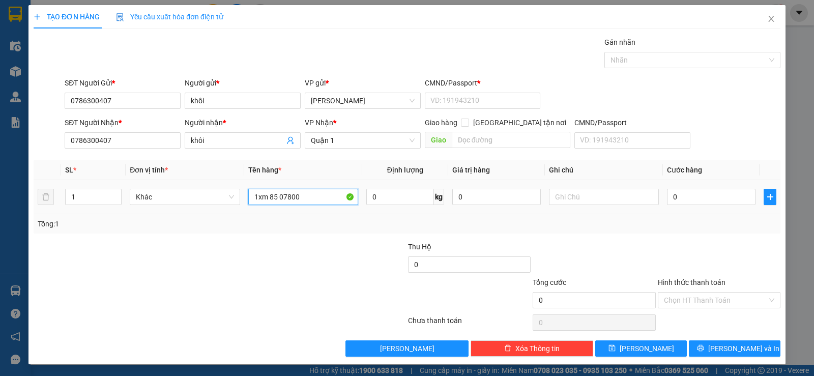
click at [276, 194] on input "1xm 85 07800" at bounding box center [303, 197] width 110 height 16
type input "1xm 85b1-07800"
click at [695, 197] on input "0" at bounding box center [711, 197] width 89 height 16
type input "3"
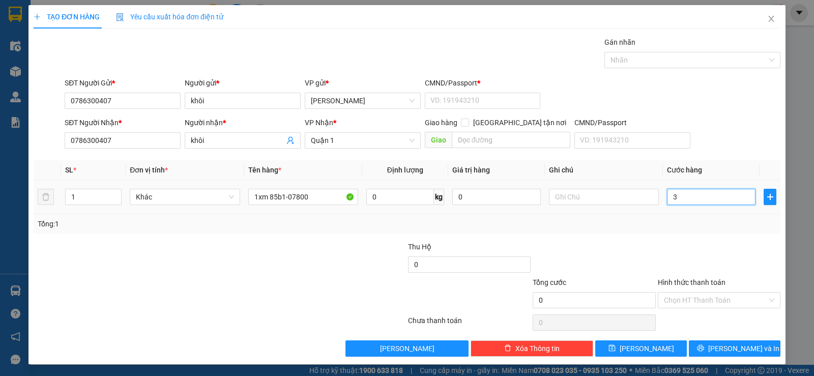
type input "3"
type input "35"
type input "350"
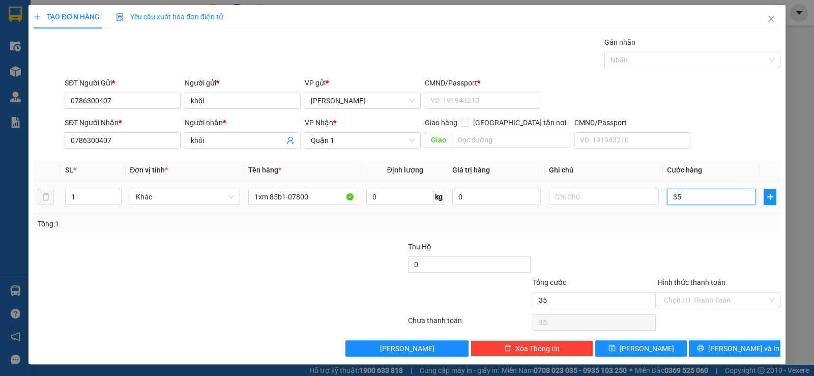
type input "350"
type input "350.000"
click at [749, 250] on div at bounding box center [719, 259] width 125 height 36
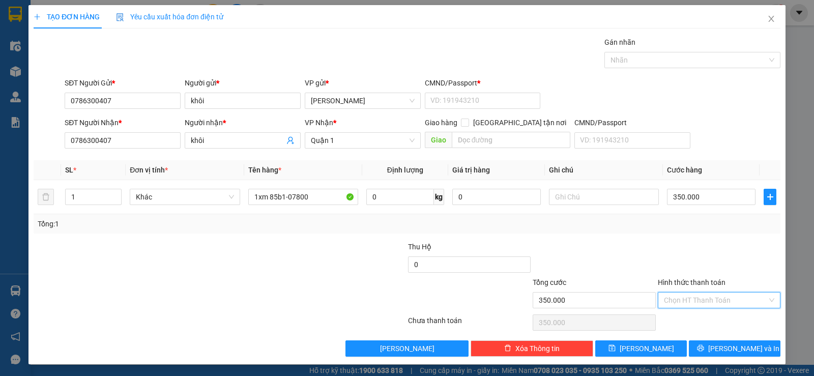
click at [686, 297] on input "Hình thức thanh toán" at bounding box center [715, 300] width 103 height 15
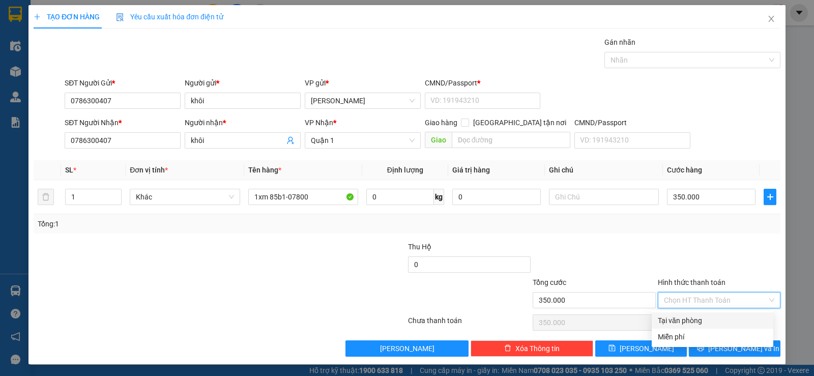
click at [691, 318] on div "Tại văn phòng" at bounding box center [712, 320] width 109 height 11
type input "0"
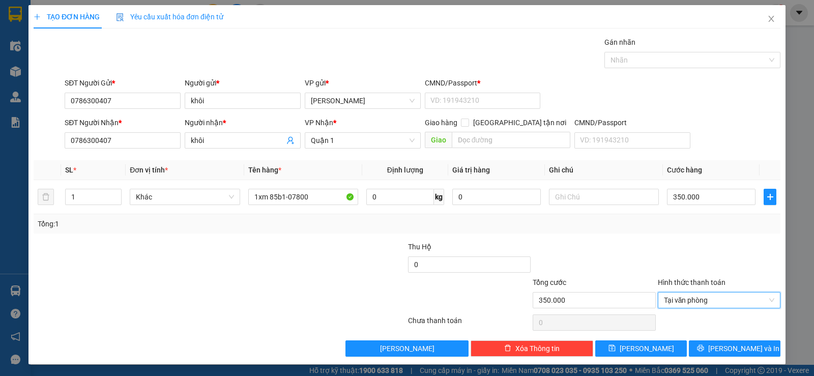
click at [634, 263] on div at bounding box center [594, 259] width 125 height 36
click at [707, 352] on button "[PERSON_NAME] và In" at bounding box center [735, 348] width 92 height 16
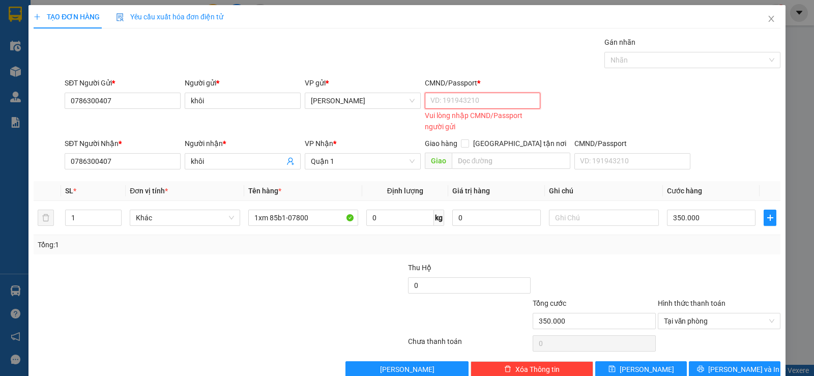
click at [471, 105] on input "CMND/Passport *" at bounding box center [483, 101] width 116 height 16
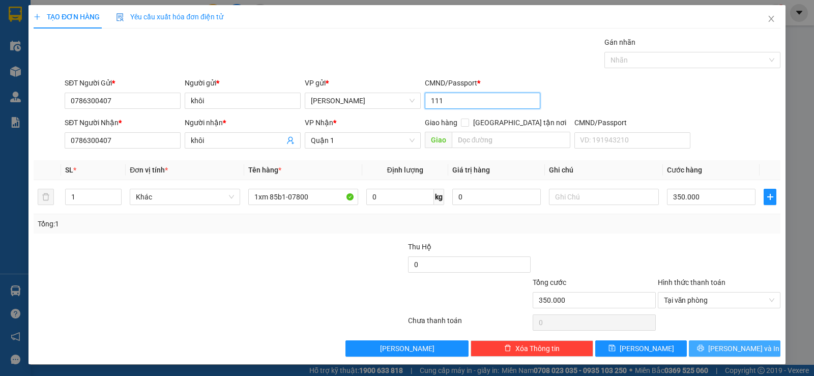
type input "111"
click at [715, 341] on button "[PERSON_NAME] và In" at bounding box center [735, 348] width 92 height 16
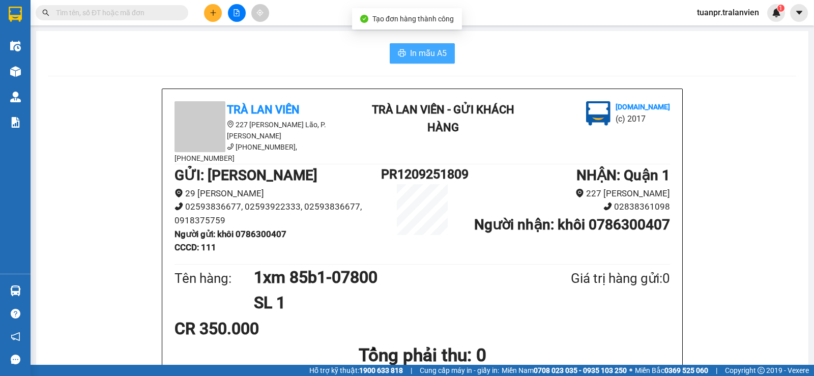
click at [398, 54] on icon "printer" at bounding box center [402, 53] width 8 height 8
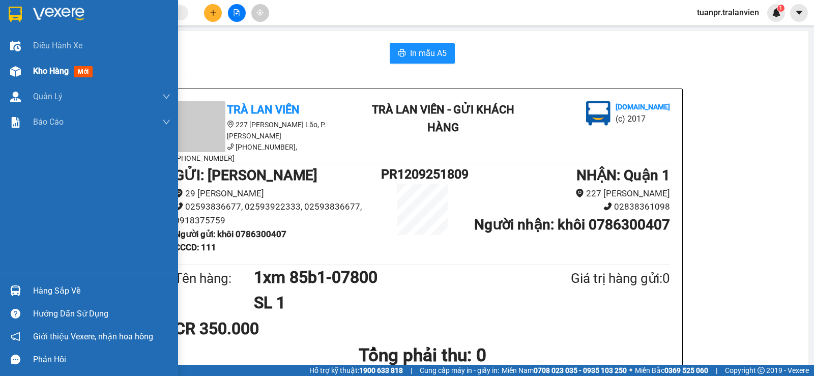
click at [60, 70] on span "Kho hàng" at bounding box center [51, 71] width 36 height 10
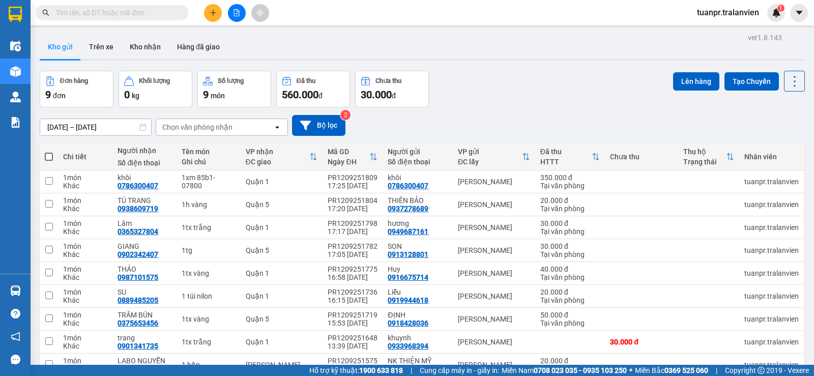
click at [73, 125] on input "[DATE] – [DATE]" at bounding box center [95, 127] width 111 height 16
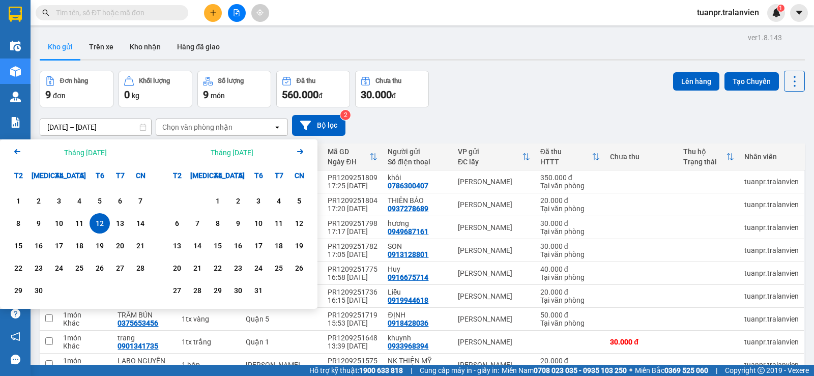
click at [102, 224] on div "12" at bounding box center [100, 223] width 14 height 12
click at [122, 127] on input "[DATE] – / /" at bounding box center [95, 127] width 111 height 16
click at [103, 228] on div "12" at bounding box center [100, 223] width 14 height 12
type input "[DATE] – [DATE]"
